Goal: Check status: Check status

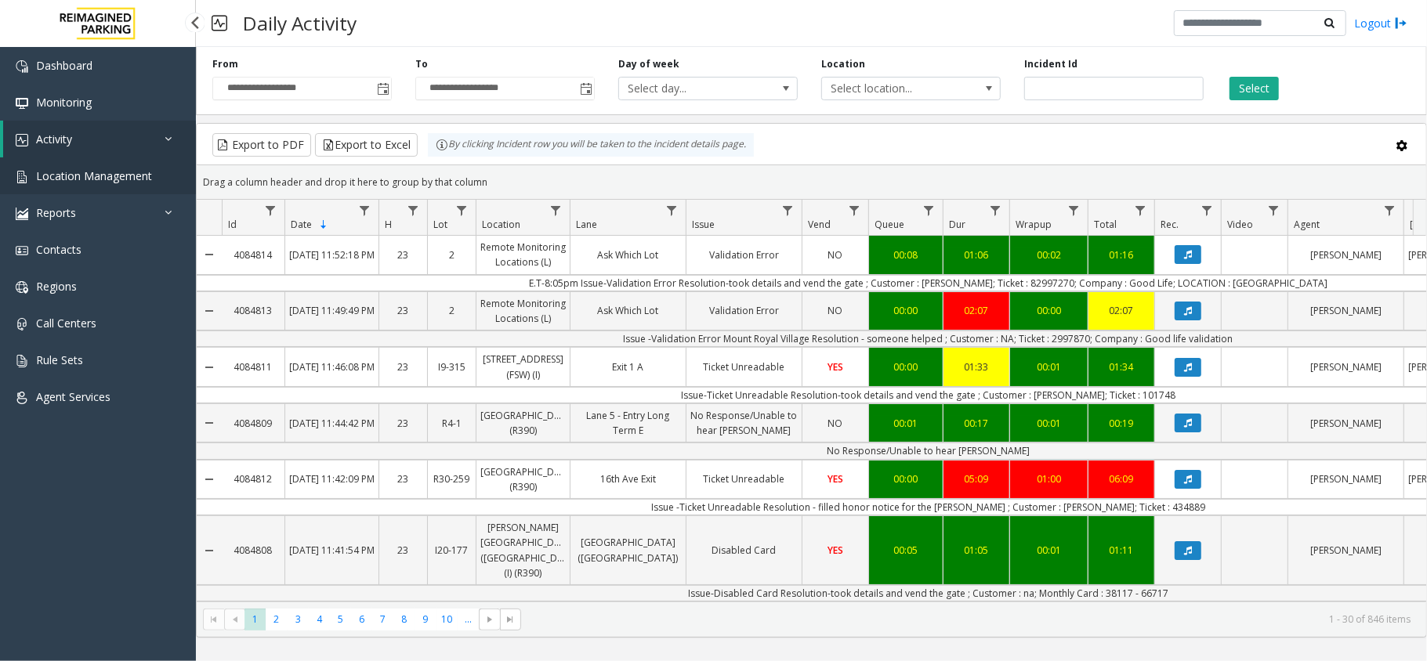
click at [78, 183] on link "Location Management" at bounding box center [98, 176] width 196 height 37
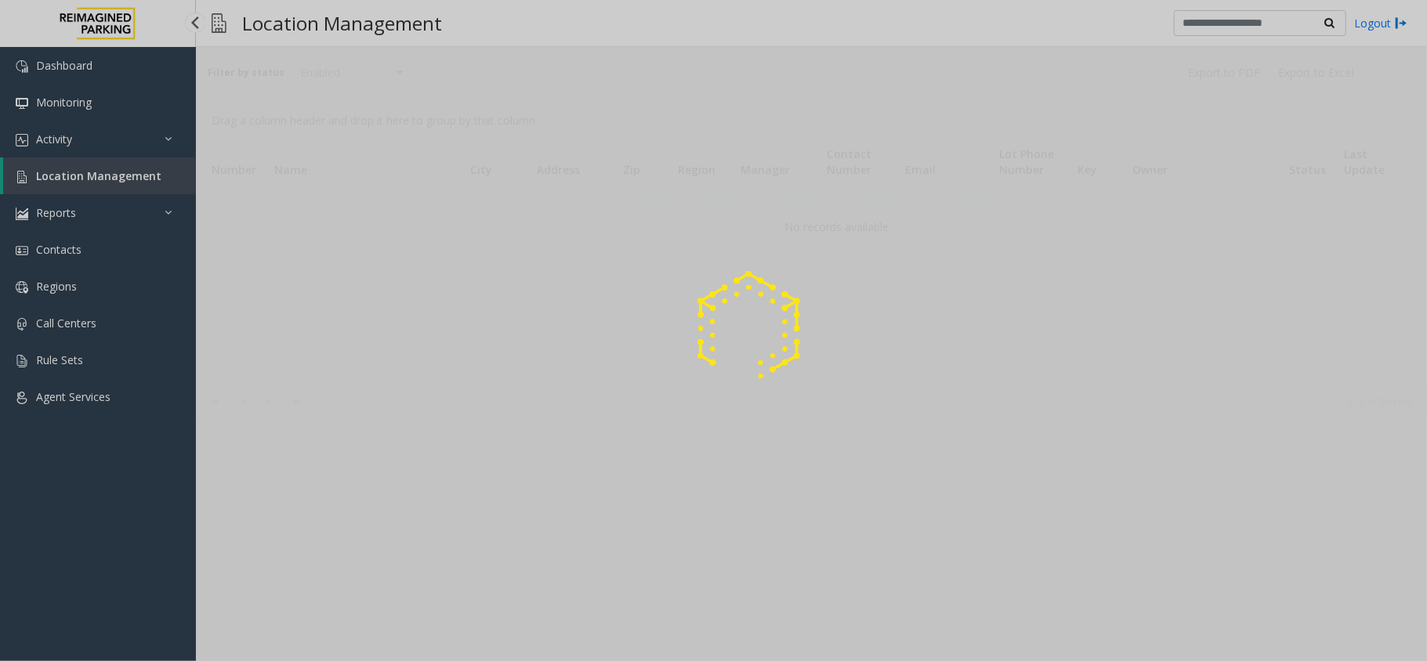
drag, startPoint x: 80, startPoint y: 161, endPoint x: 52, endPoint y: 182, distance: 34.8
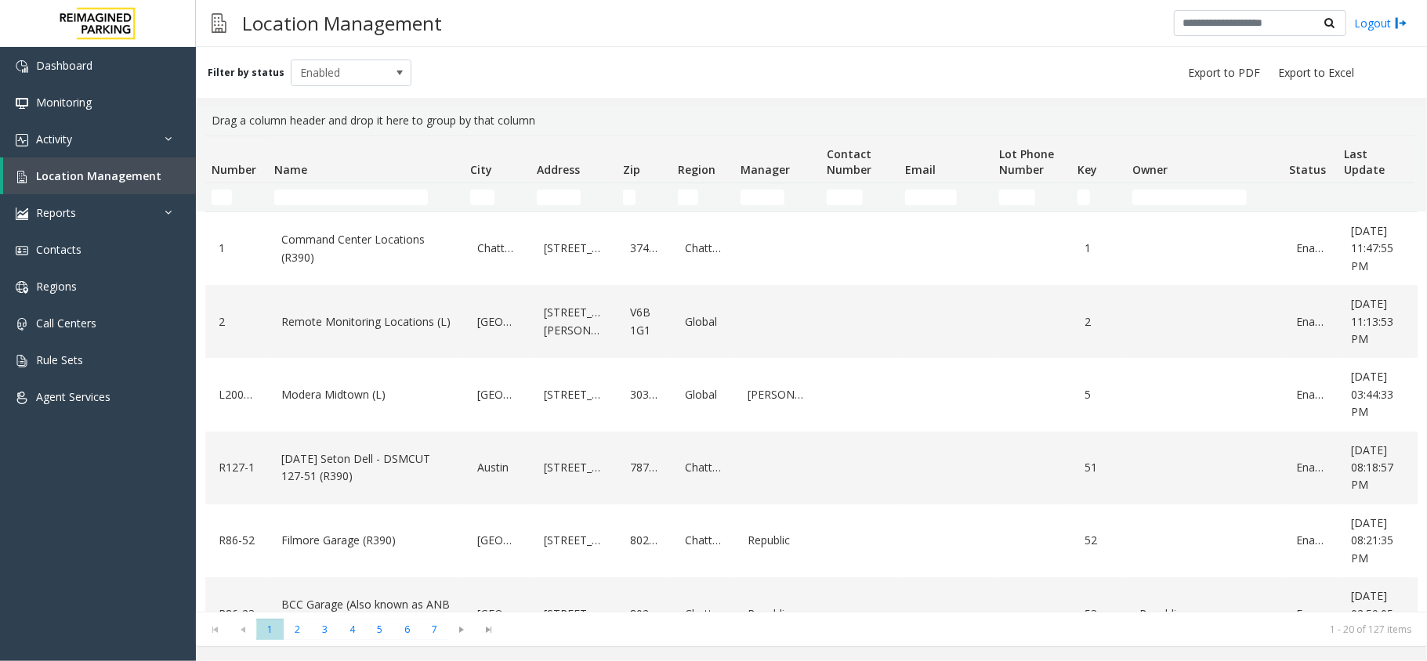
click at [374, 205] on td "Name Filter" at bounding box center [366, 197] width 196 height 28
click at [374, 193] on input "Name Filter" at bounding box center [351, 198] width 154 height 16
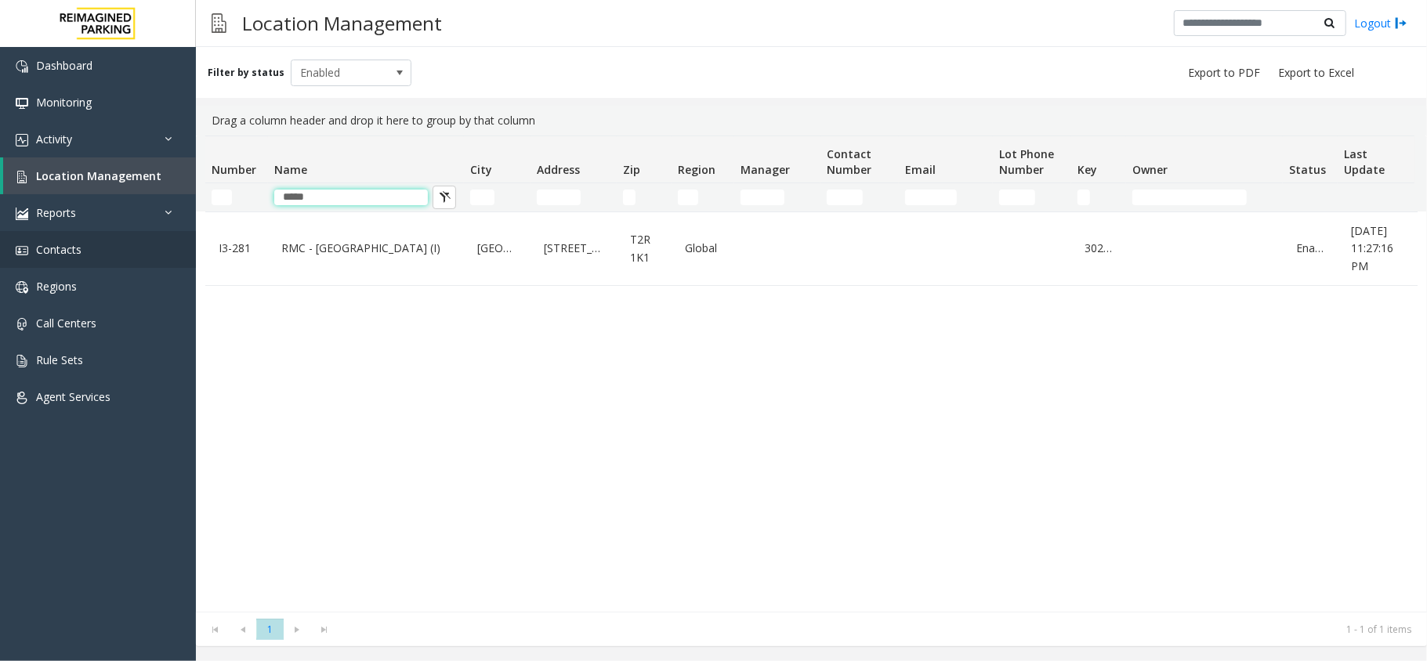
type input "*****"
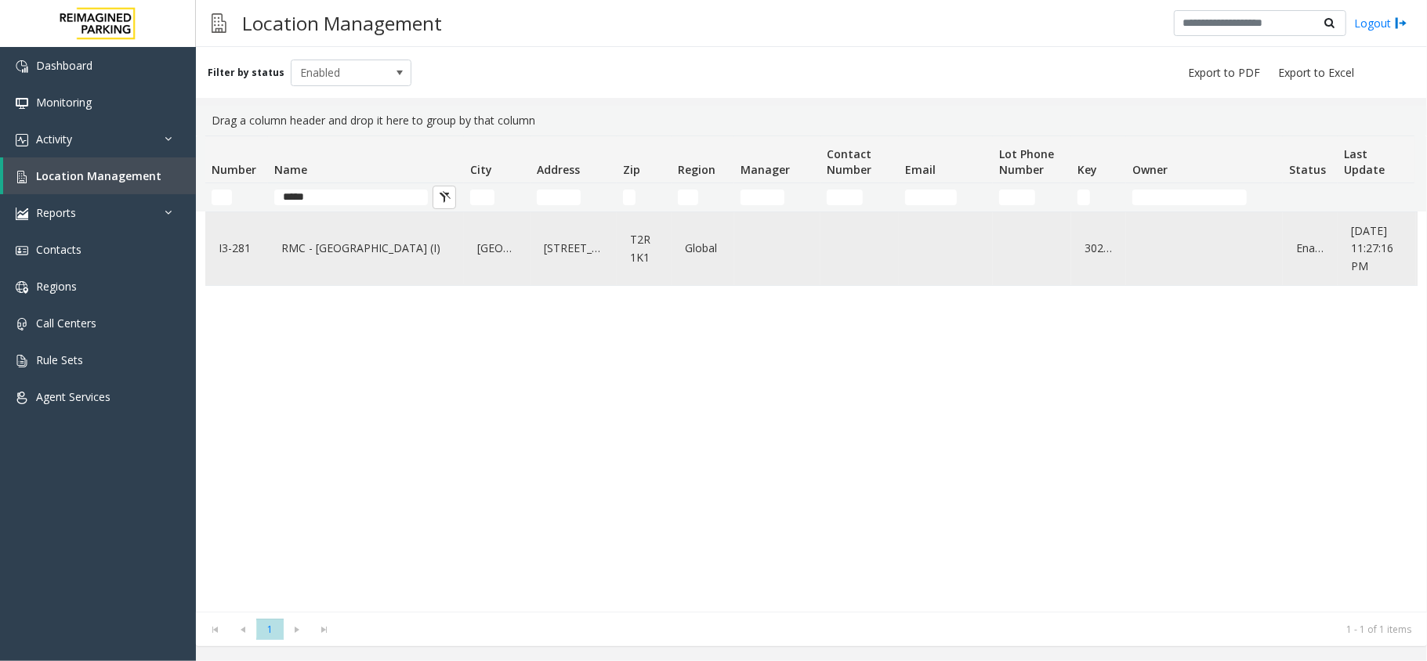
click at [331, 282] on td "RMC - Mount Royal Village (I)" at bounding box center [366, 248] width 196 height 73
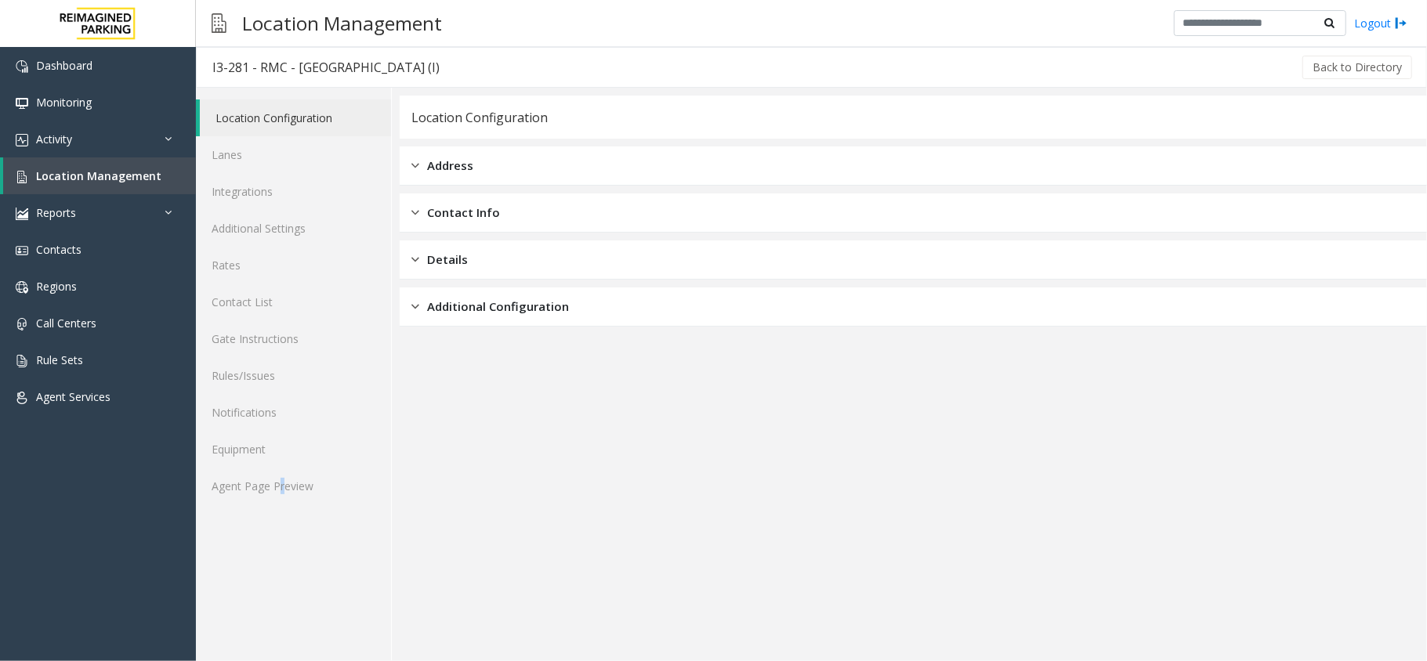
click at [283, 514] on div "Location Configuration Lanes Integrations Additional Settings Rates Contact Lis…" at bounding box center [294, 375] width 196 height 574
click at [292, 491] on link "Agent Page Preview" at bounding box center [293, 486] width 195 height 37
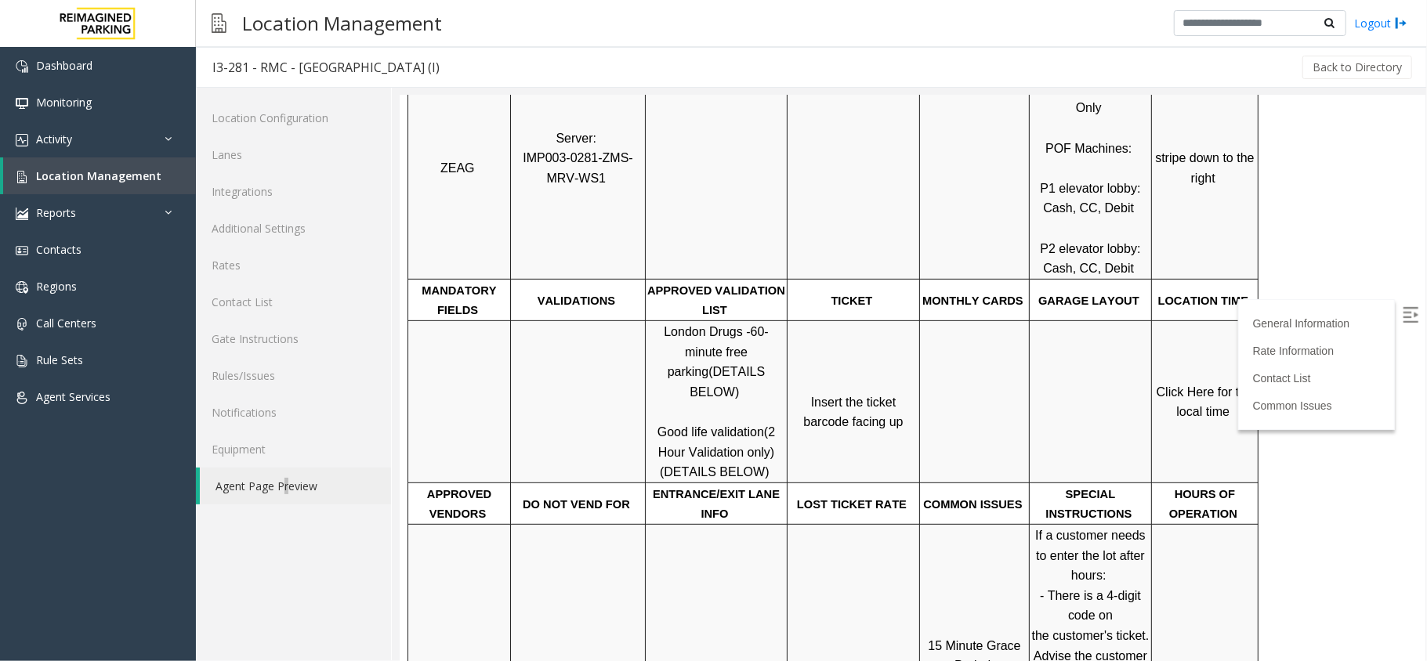
scroll to position [208, 0]
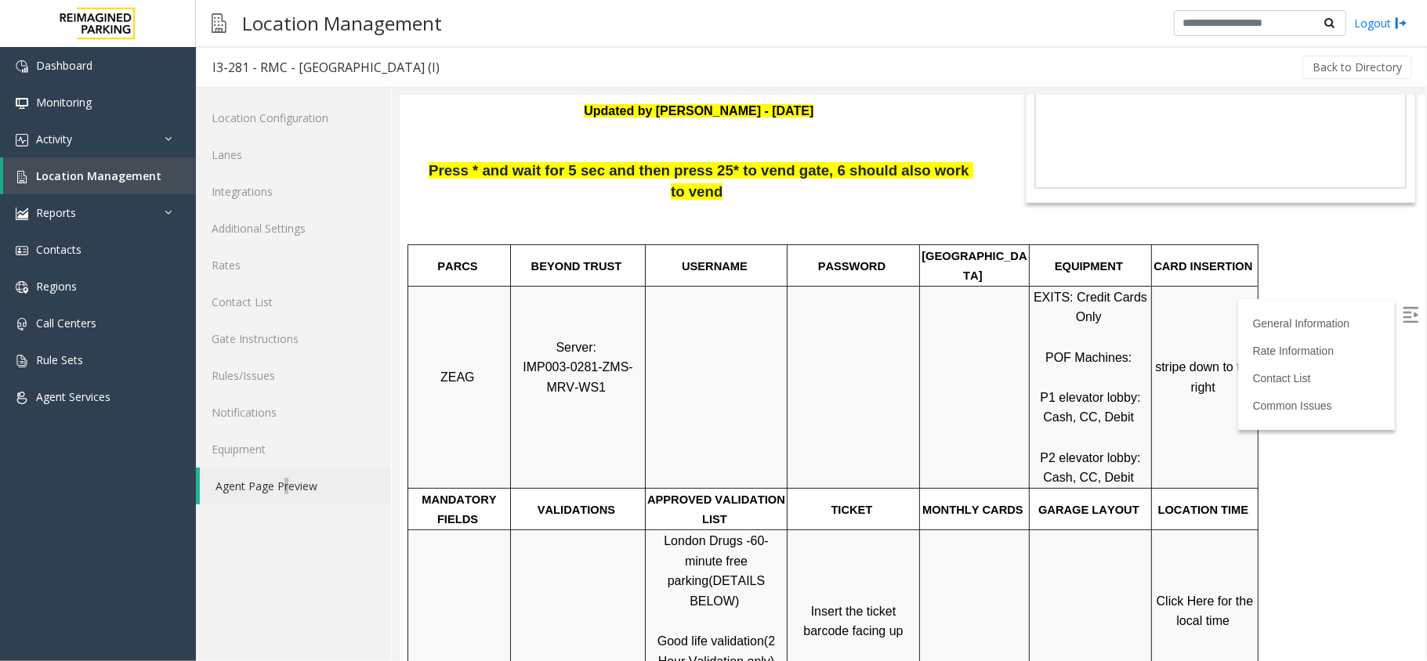
drag, startPoint x: 435, startPoint y: 161, endPoint x: 944, endPoint y: 172, distance: 509.5
click at [944, 172] on span "Press * and wait for 5 sec and then press 25* to vend gate, 6 should also work …" at bounding box center [700, 180] width 545 height 38
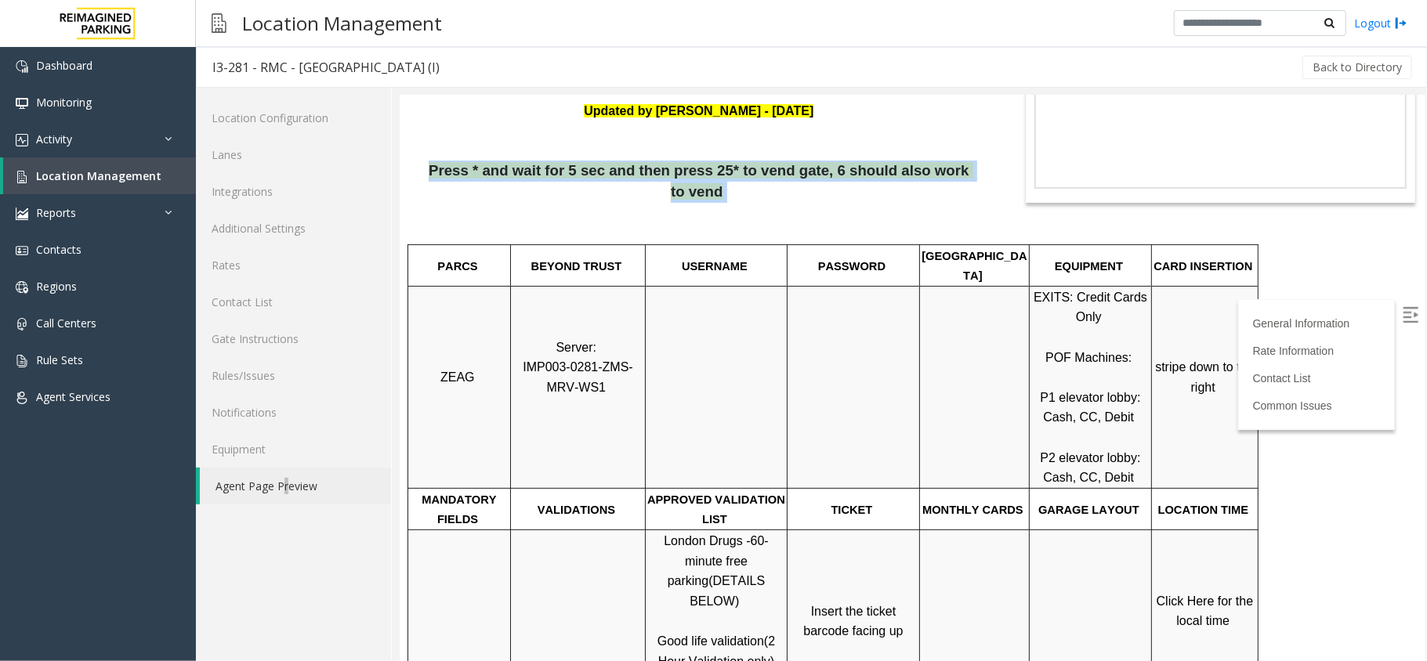
drag, startPoint x: 955, startPoint y: 165, endPoint x: 422, endPoint y: 179, distance: 533.1
click at [422, 179] on p "Press * and wait for 5 sec and then press 25* to vend gate, 6 should also work …" at bounding box center [698, 200] width 575 height 81
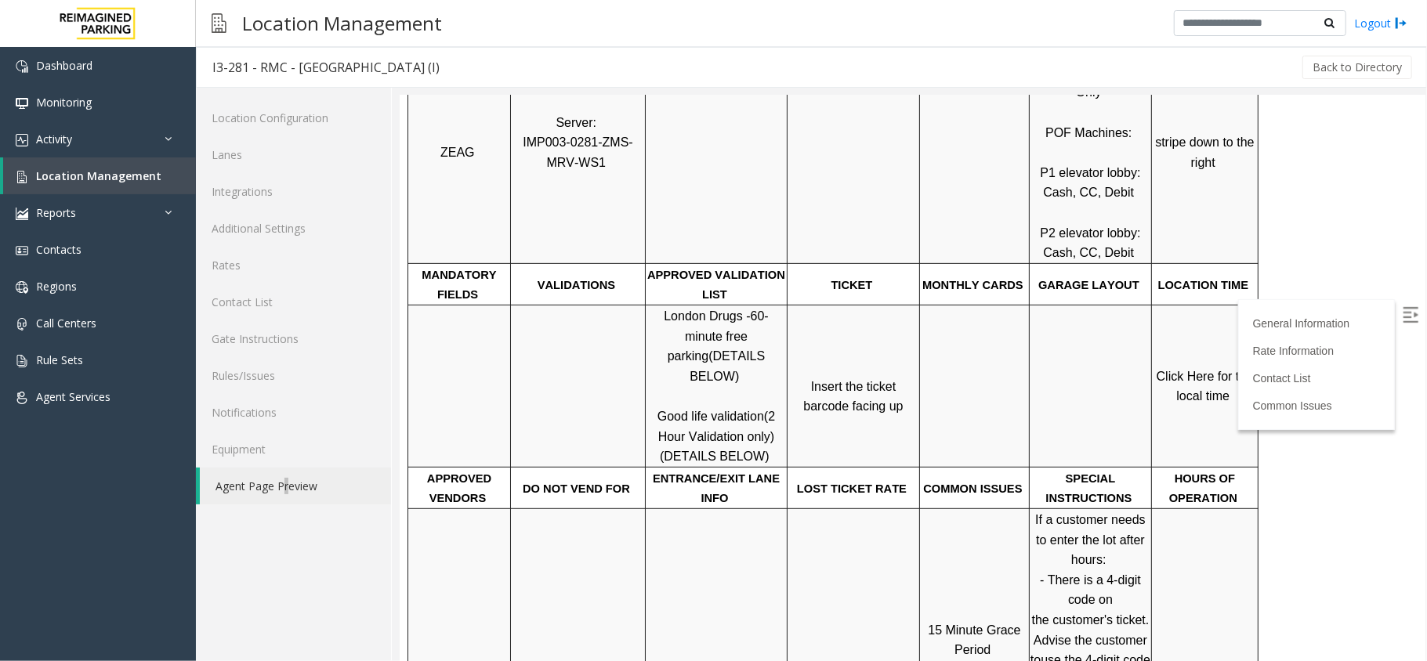
scroll to position [0, 0]
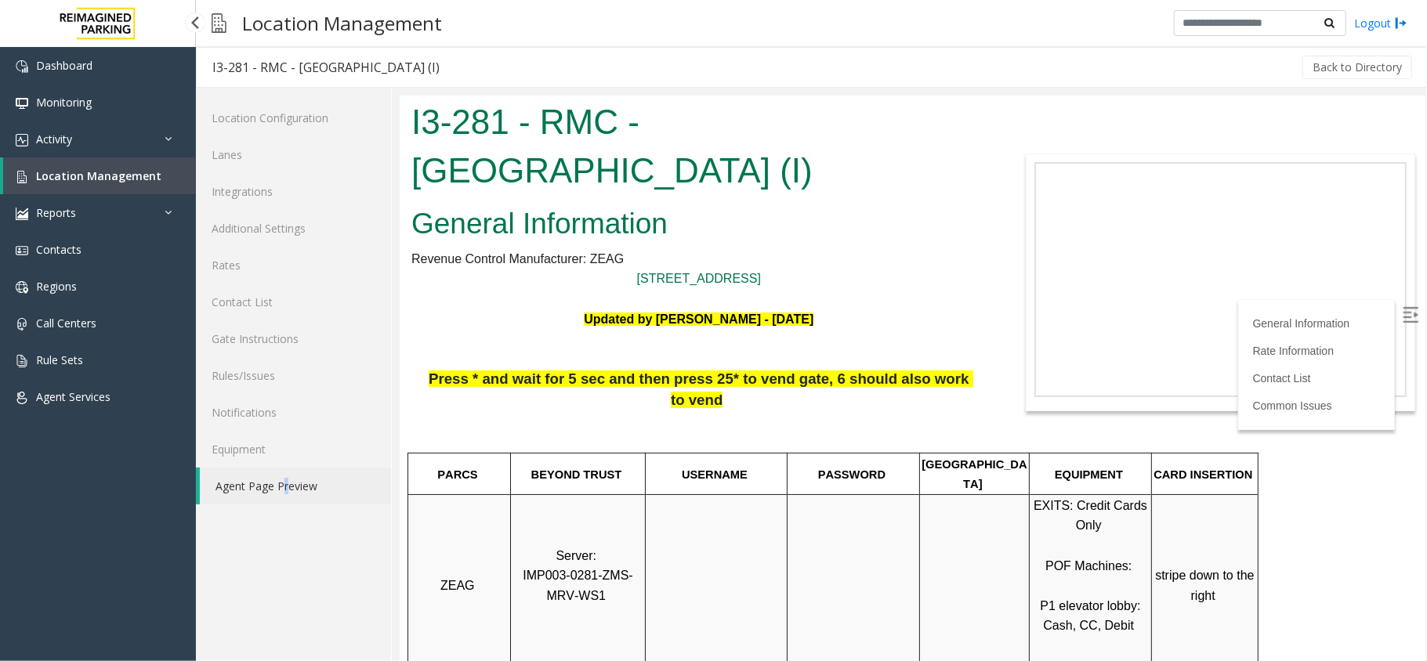
click at [154, 176] on link "Location Management" at bounding box center [99, 176] width 193 height 37
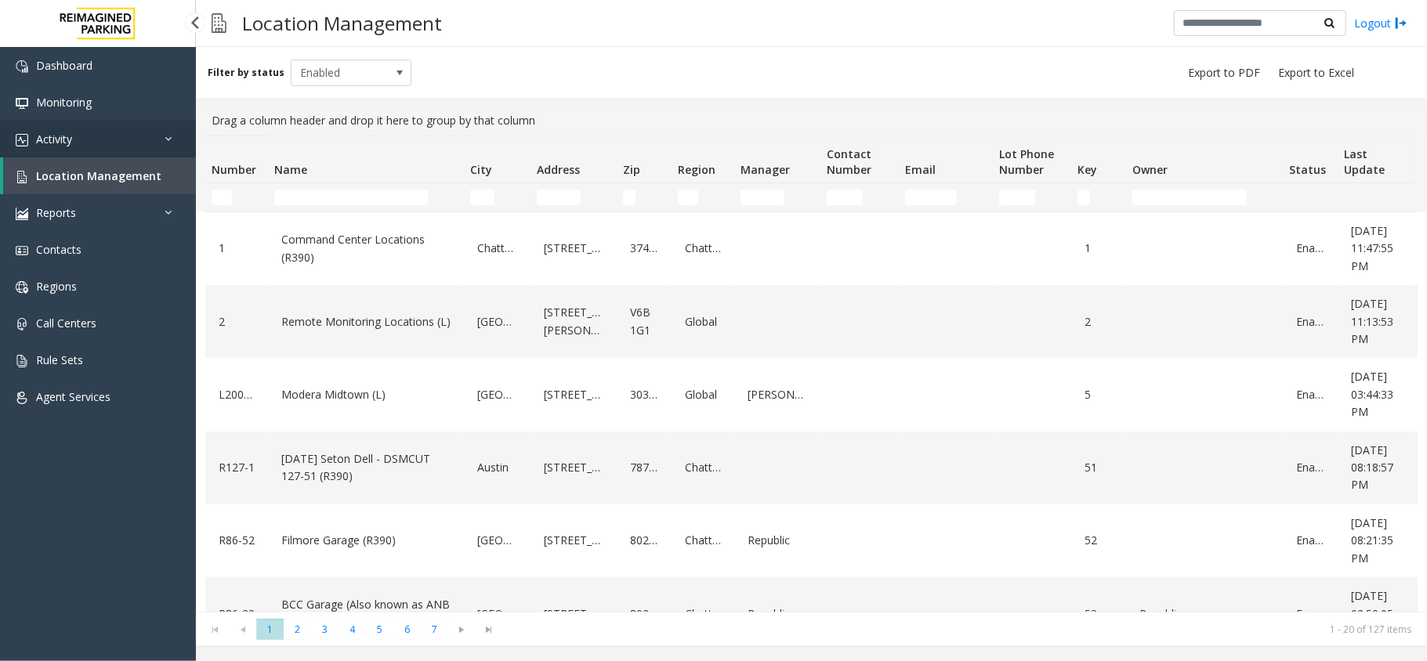
click at [126, 135] on link "Activity" at bounding box center [98, 139] width 196 height 37
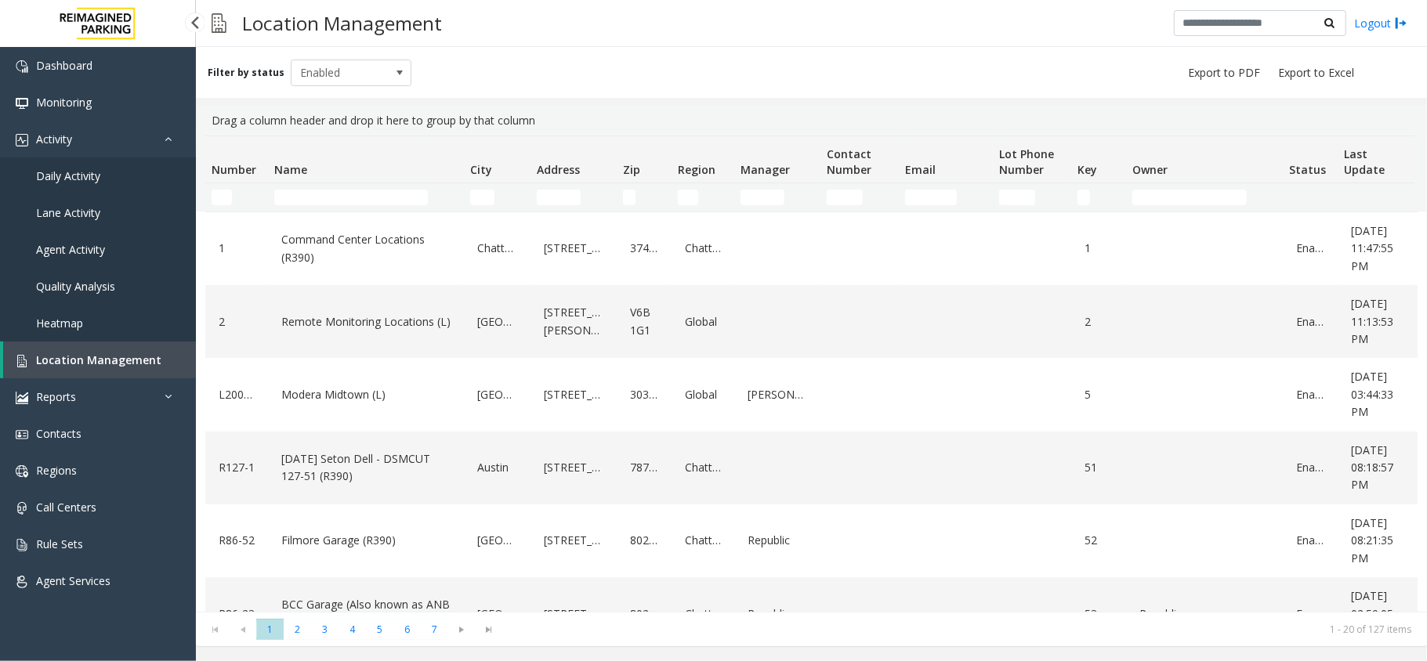
click at [107, 179] on link "Daily Activity" at bounding box center [98, 176] width 196 height 37
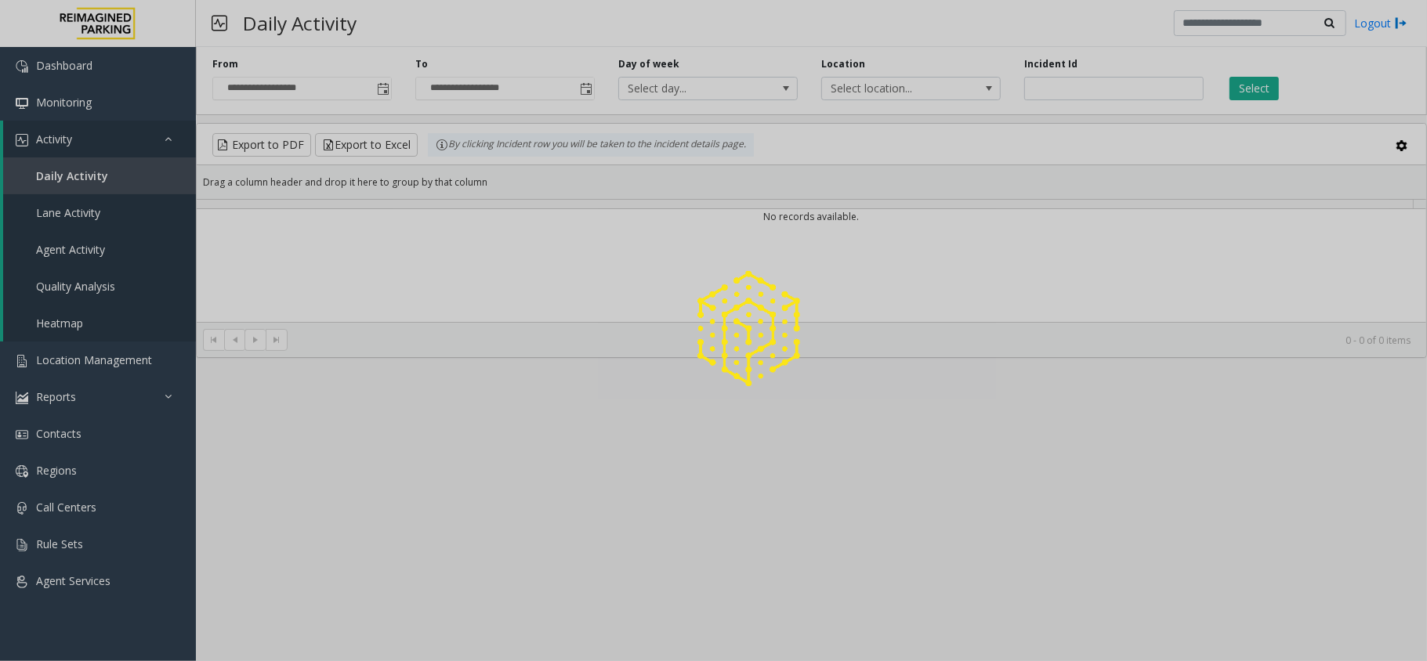
click at [122, 135] on div at bounding box center [713, 330] width 1427 height 661
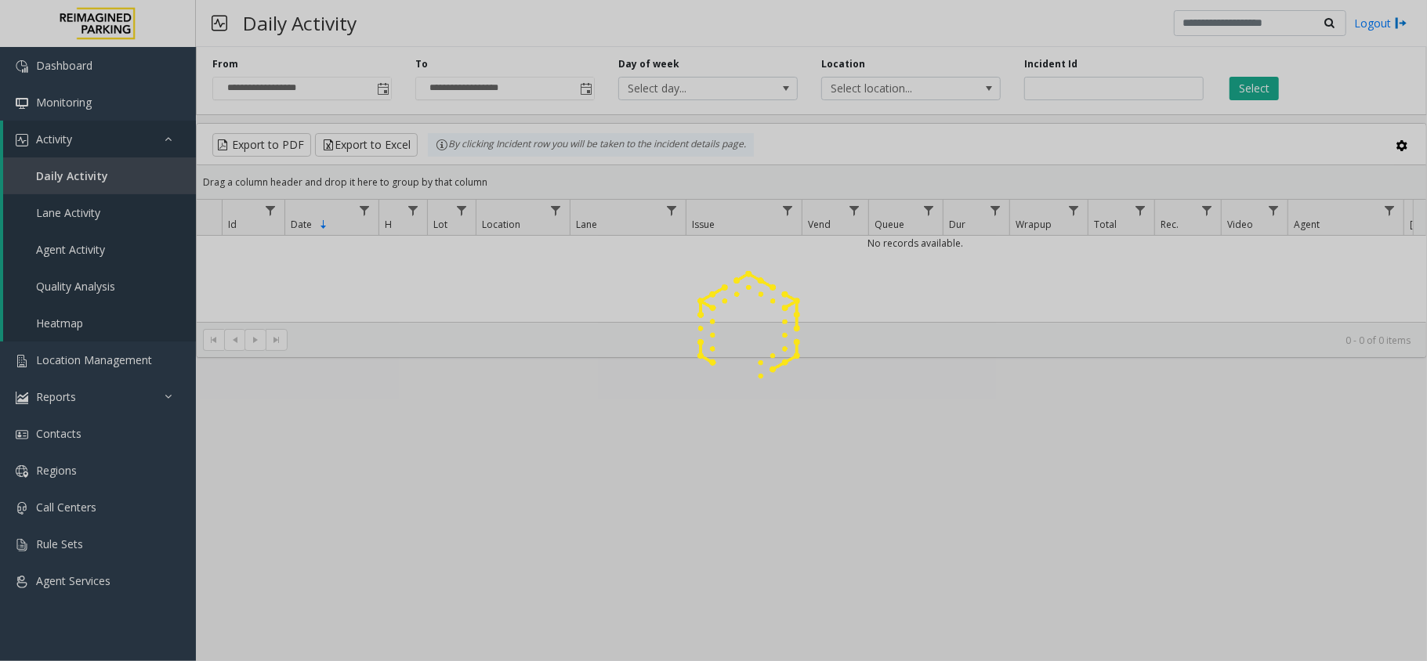
click at [122, 133] on div at bounding box center [713, 330] width 1427 height 661
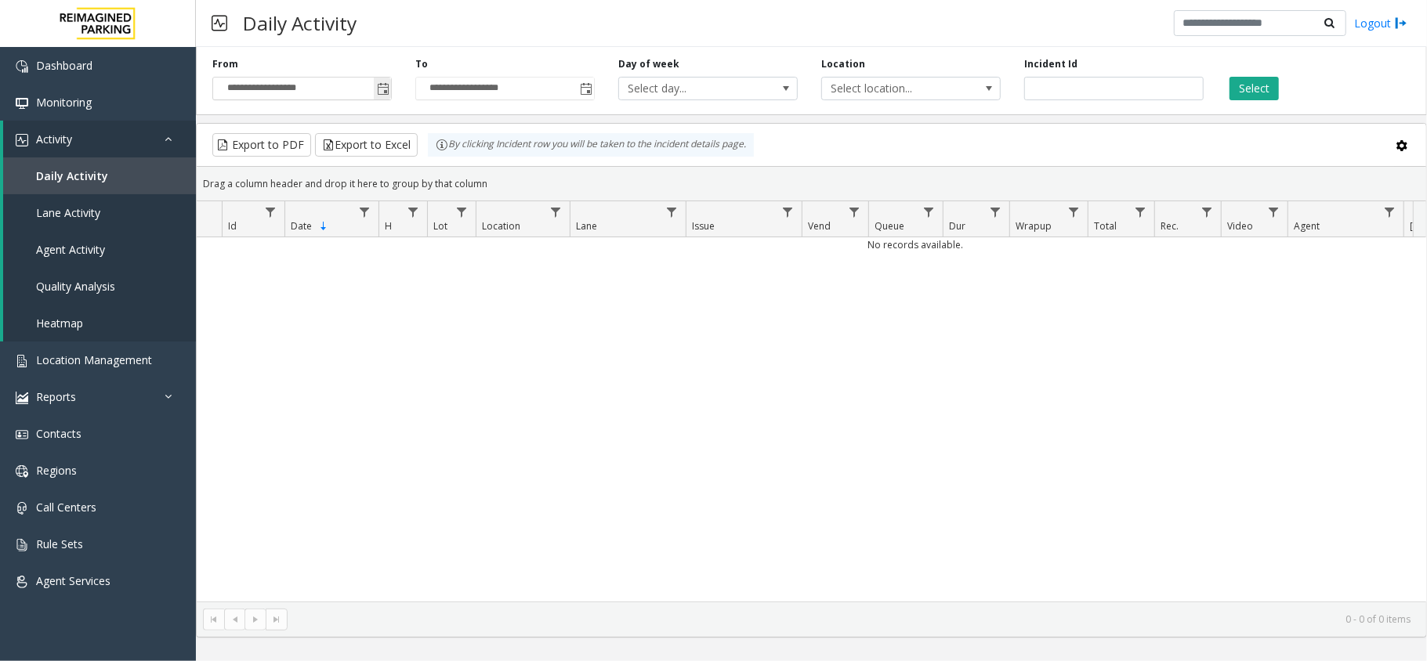
click at [383, 81] on span "Toggle popup" at bounding box center [382, 88] width 17 height 25
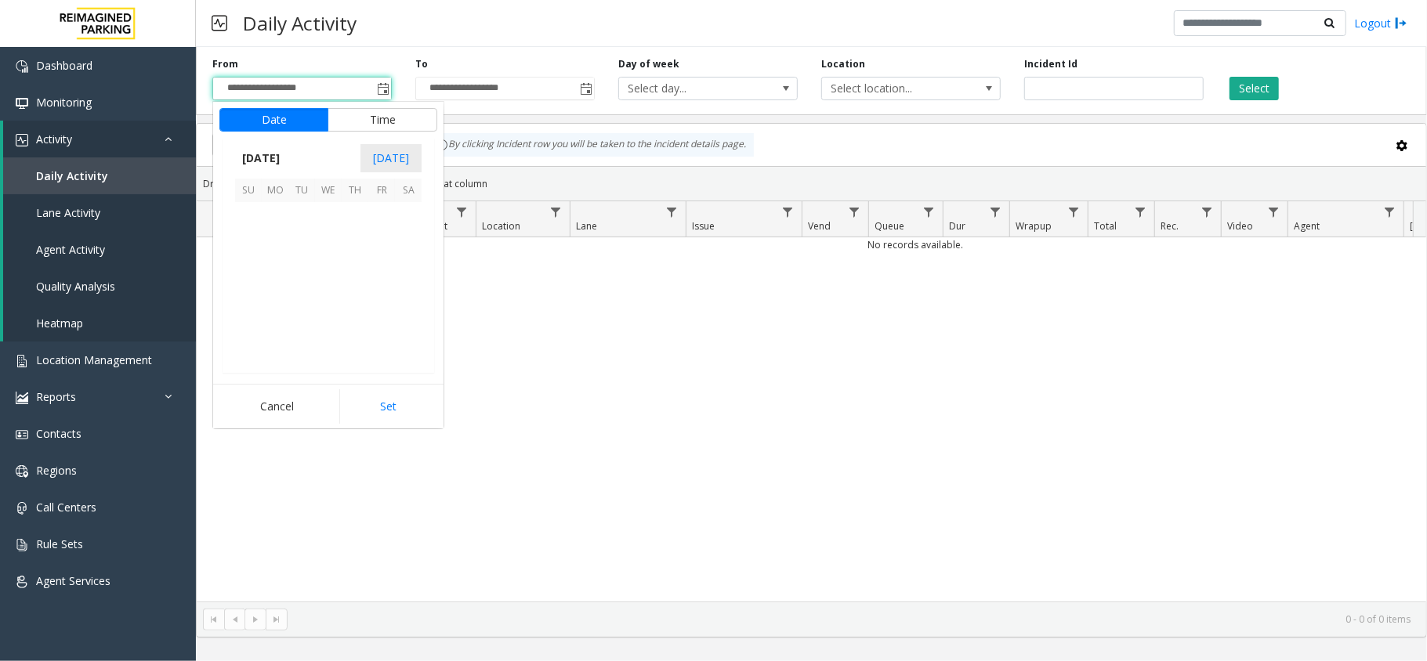
scroll to position [281428, 0]
click at [335, 240] on span "8" at bounding box center [328, 242] width 27 height 27
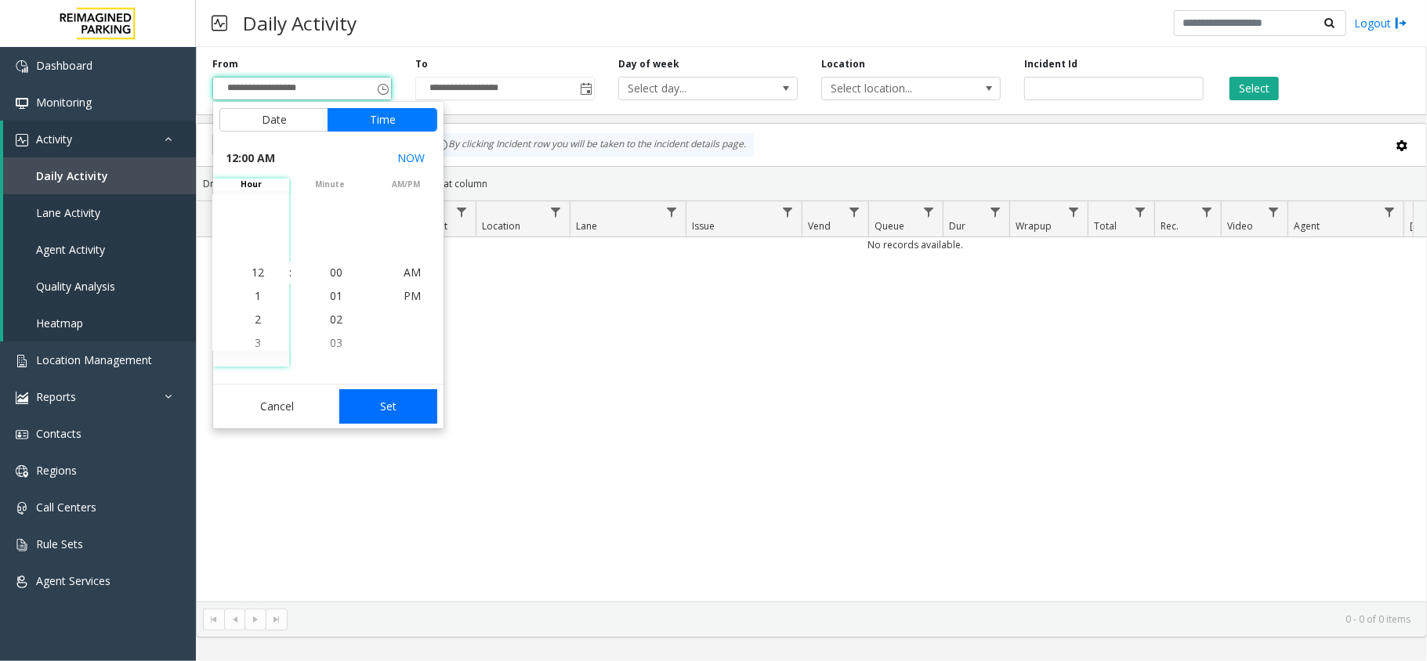
click at [377, 397] on button "Set" at bounding box center [388, 406] width 99 height 34
type input "**********"
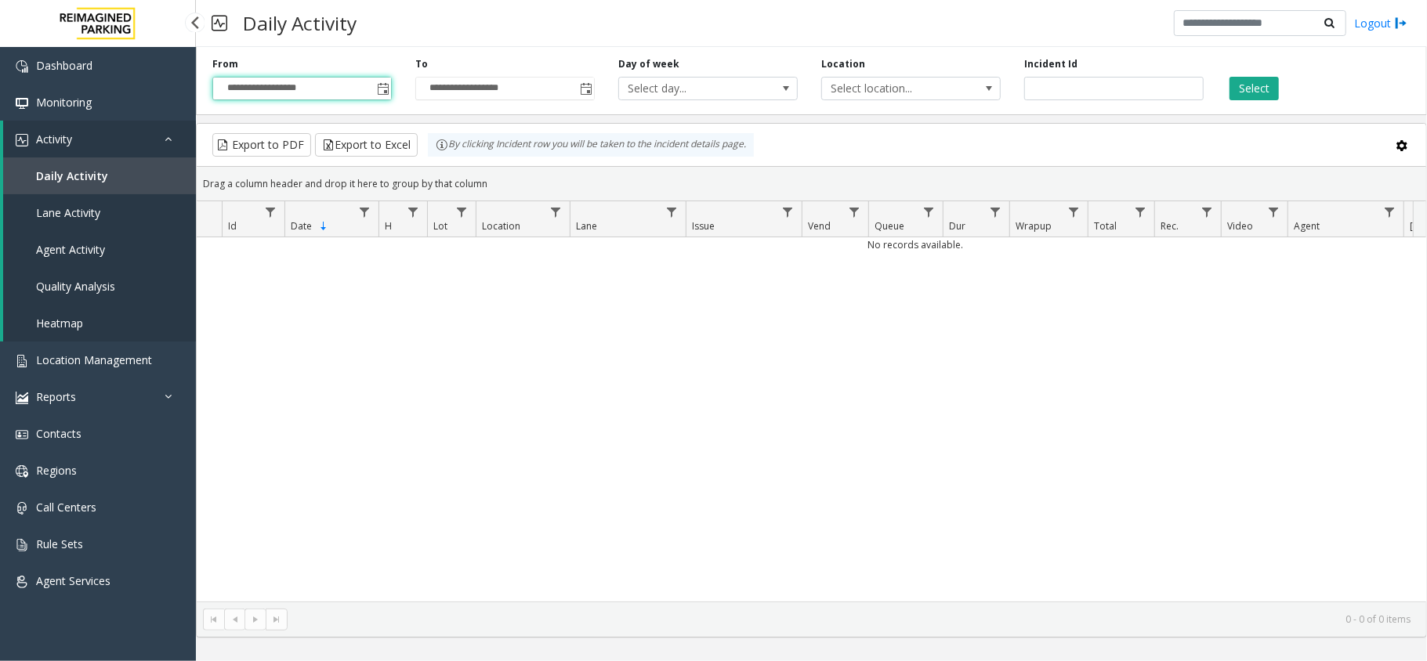
click at [130, 146] on link "Activity" at bounding box center [99, 139] width 193 height 37
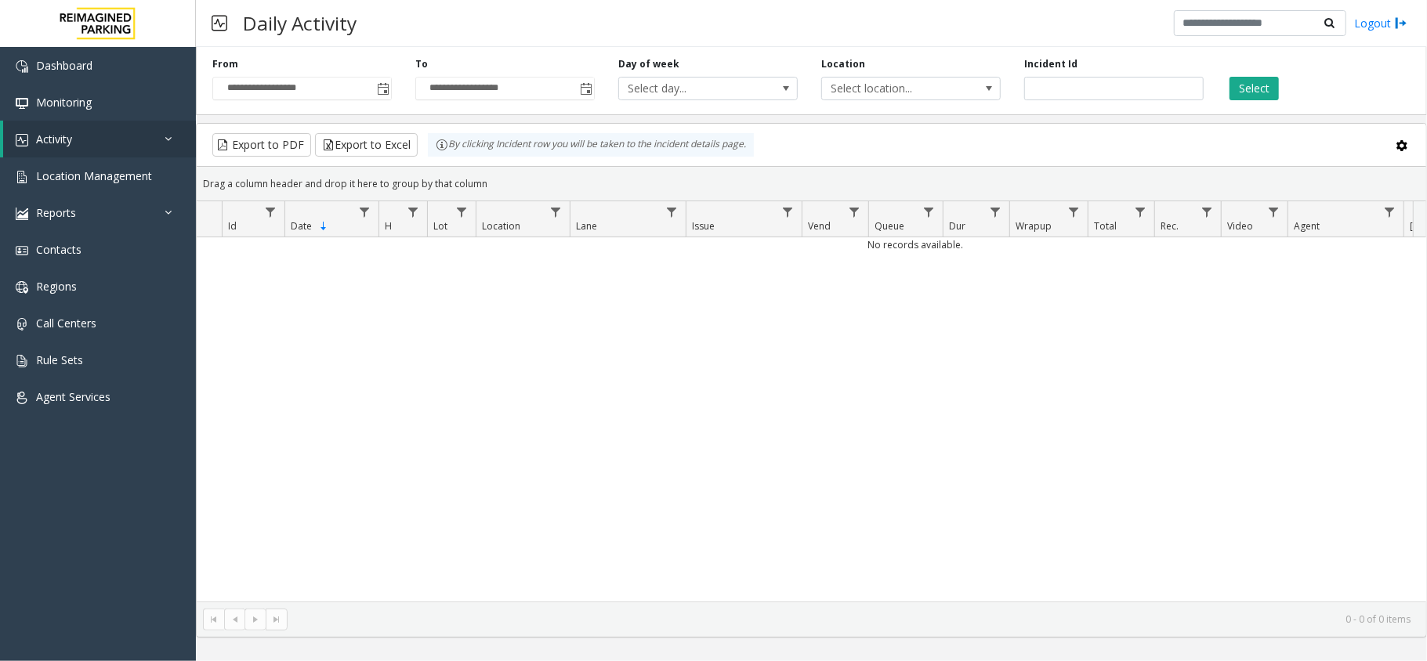
click at [1244, 105] on div "**********" at bounding box center [811, 78] width 1231 height 74
click at [1244, 99] on button "Select" at bounding box center [1253, 89] width 49 height 24
